Goal: Transaction & Acquisition: Purchase product/service

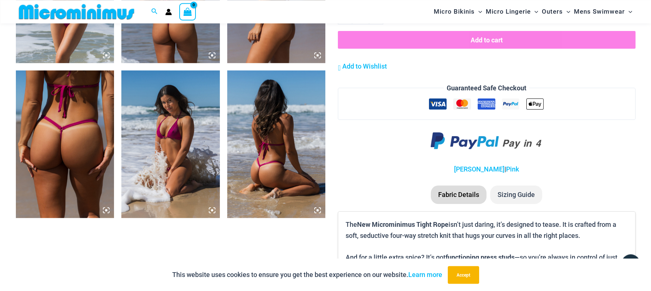
scroll to position [819, 0]
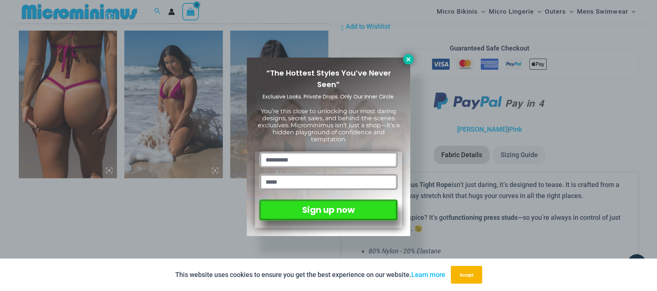
click at [411, 63] on button at bounding box center [408, 59] width 10 height 10
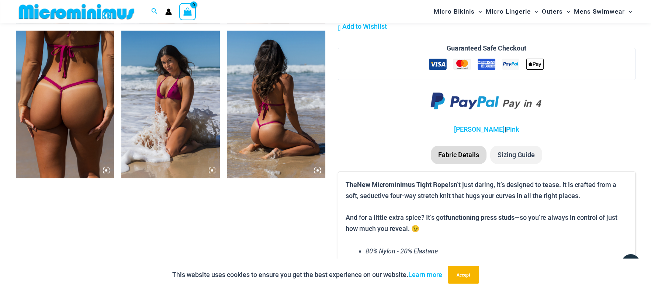
click at [181, 114] on img at bounding box center [170, 105] width 99 height 148
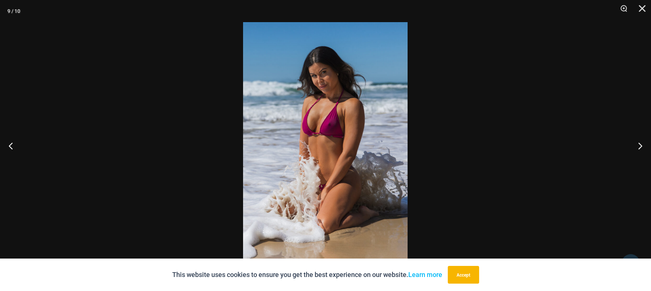
click at [337, 132] on img at bounding box center [325, 145] width 165 height 247
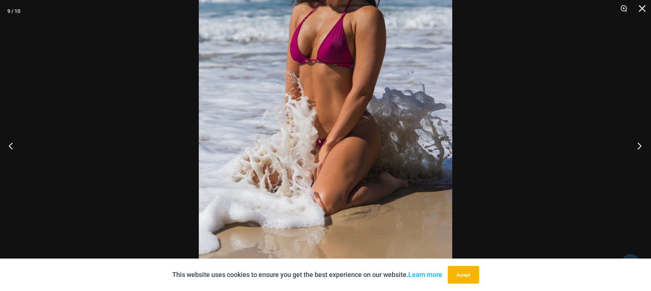
click at [636, 145] on button "Next" at bounding box center [638, 145] width 28 height 37
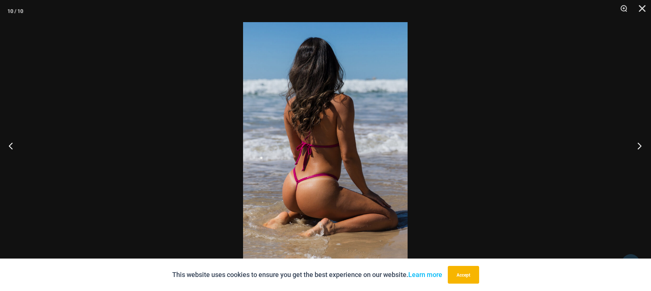
click at [636, 145] on button "Next" at bounding box center [638, 145] width 28 height 37
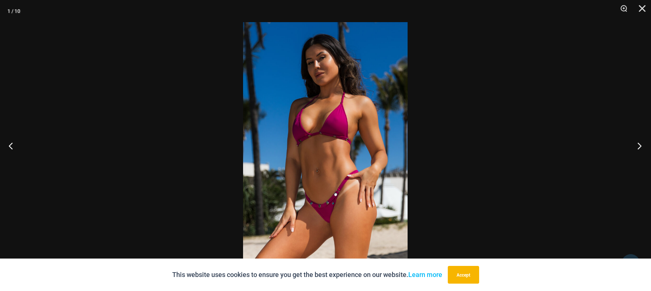
click at [636, 145] on button "Next" at bounding box center [638, 145] width 28 height 37
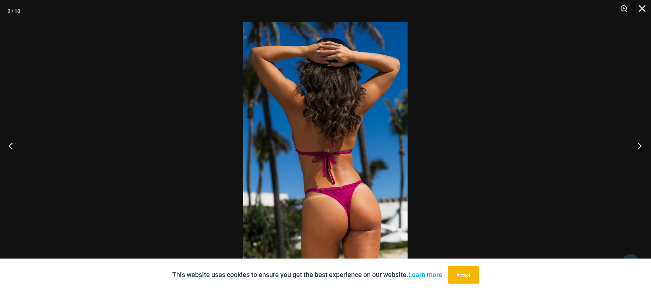
click at [636, 145] on button "Next" at bounding box center [638, 145] width 28 height 37
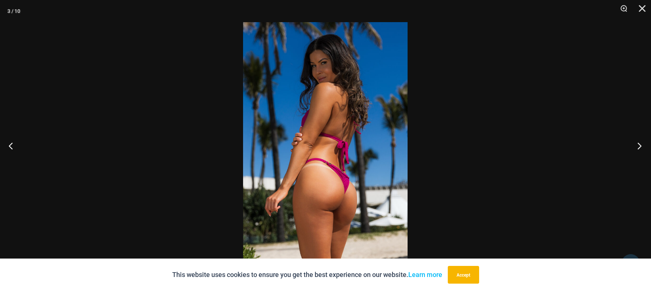
click at [636, 145] on button "Next" at bounding box center [638, 145] width 28 height 37
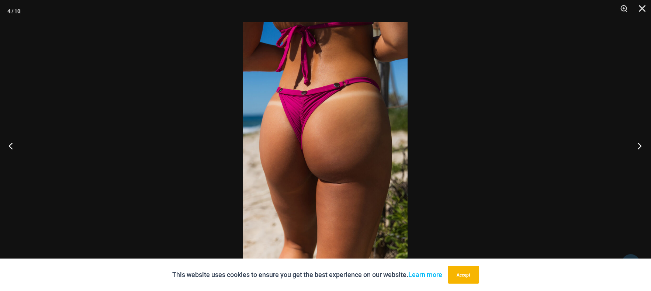
click at [636, 145] on button "Next" at bounding box center [638, 145] width 28 height 37
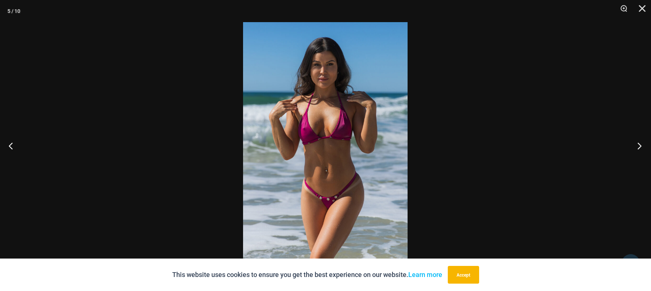
click at [636, 145] on button "Next" at bounding box center [638, 145] width 28 height 37
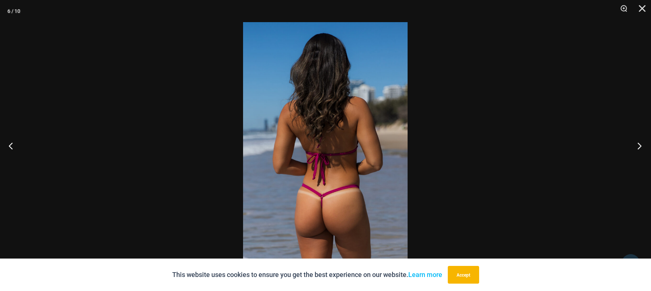
click at [636, 145] on button "Next" at bounding box center [638, 145] width 28 height 37
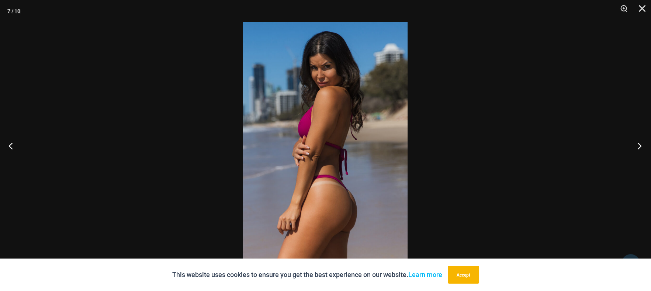
click at [636, 145] on button "Next" at bounding box center [638, 145] width 28 height 37
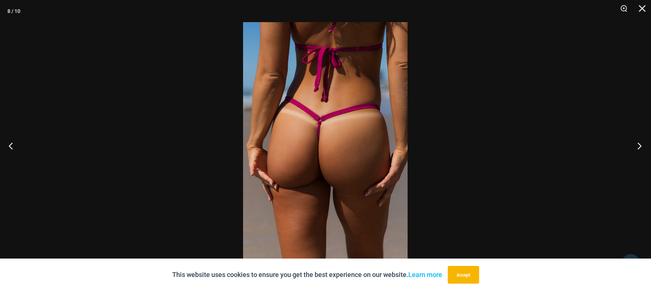
click at [636, 145] on button "Next" at bounding box center [638, 145] width 28 height 37
